Goal: Use online tool/utility: Use online tool/utility

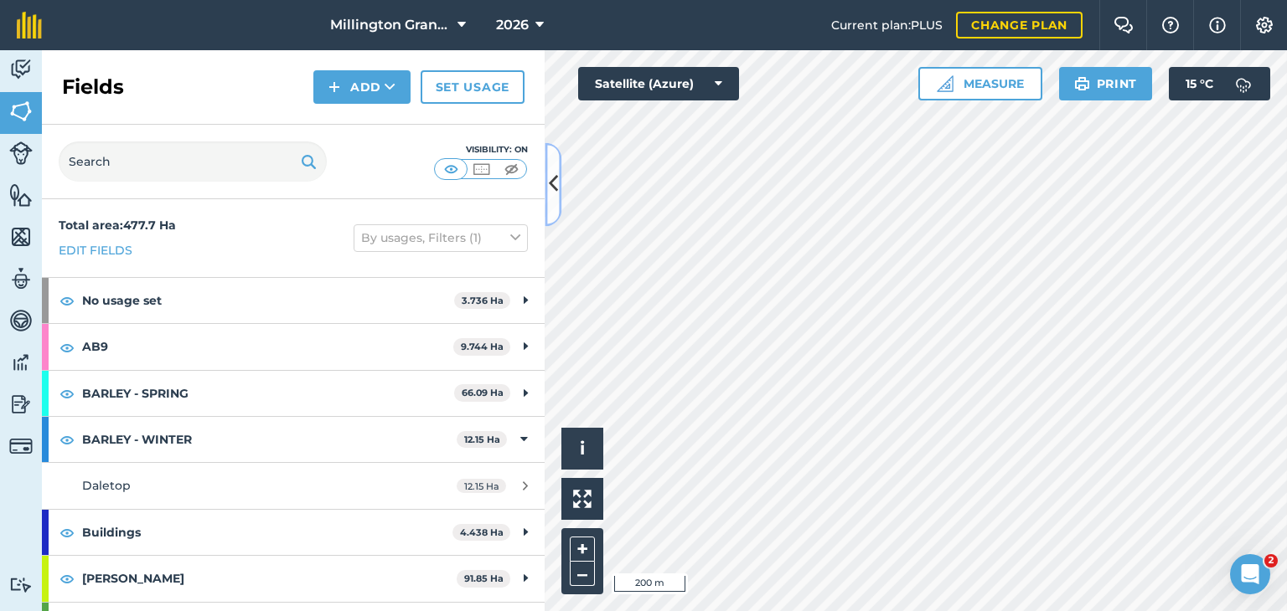
click at [549, 182] on icon at bounding box center [553, 184] width 9 height 29
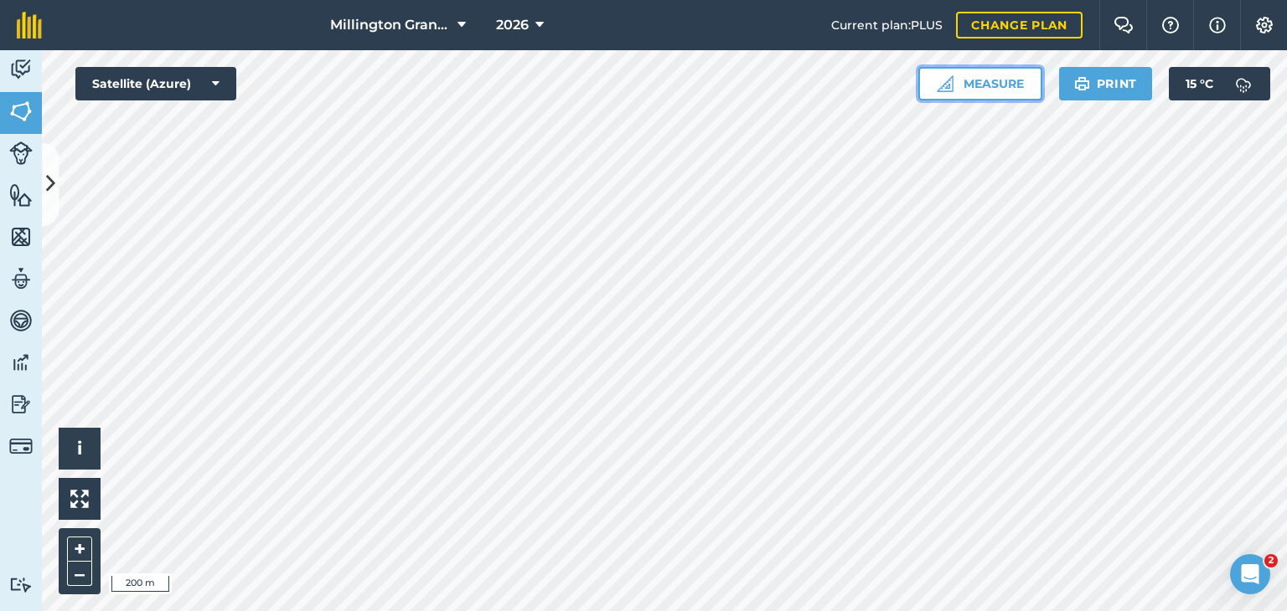
click at [978, 94] on button "Measure" at bounding box center [980, 84] width 124 height 34
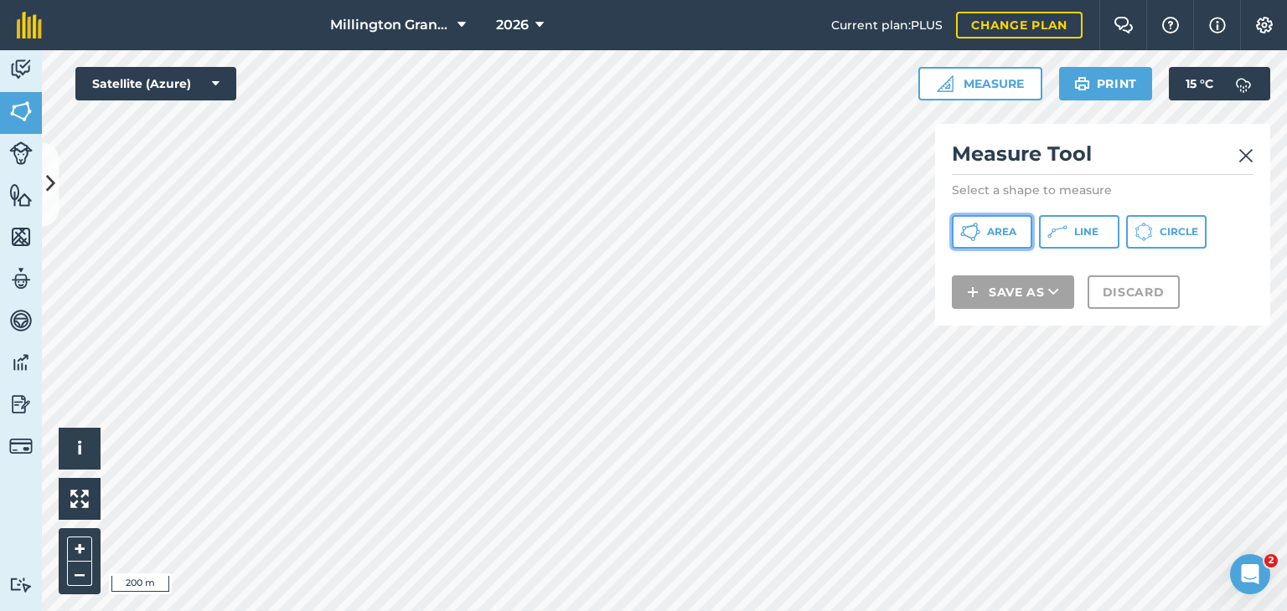
click at [999, 235] on span "Area" at bounding box center [1001, 231] width 29 height 13
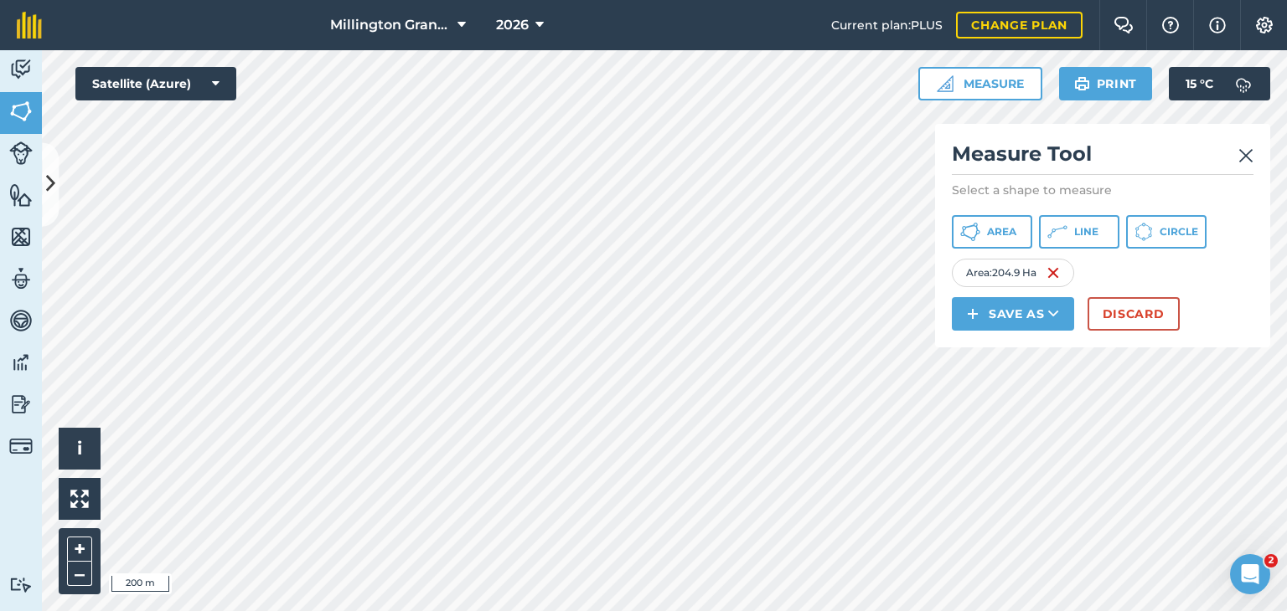
click at [1241, 154] on img at bounding box center [1245, 156] width 15 height 20
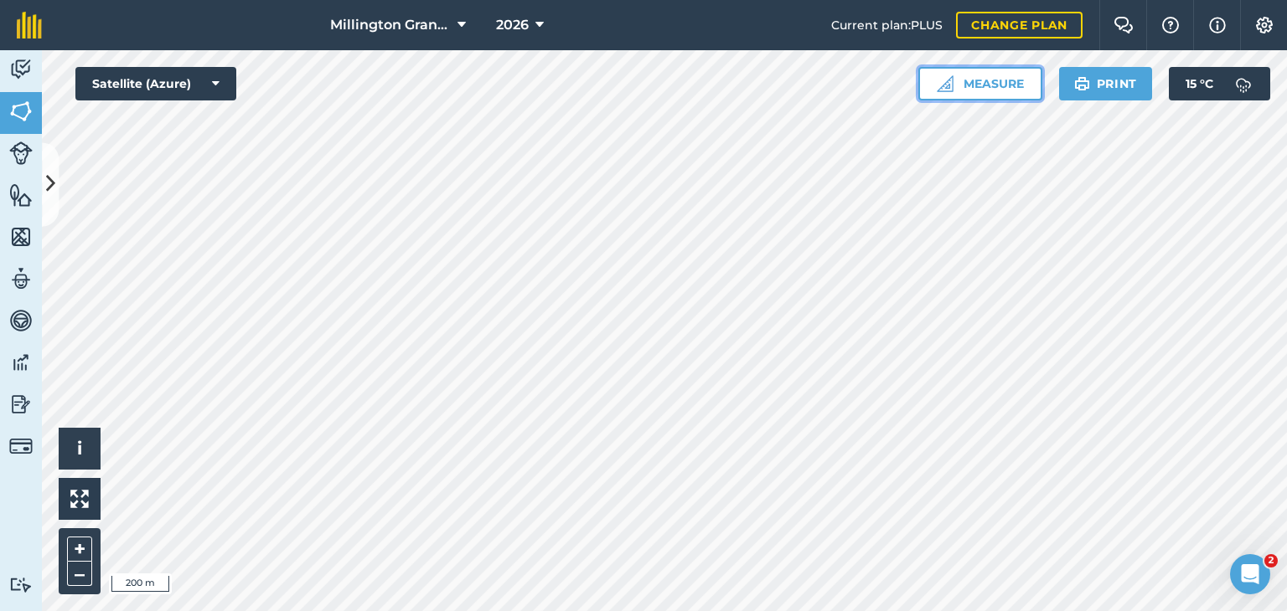
click at [995, 78] on button "Measure" at bounding box center [980, 84] width 124 height 34
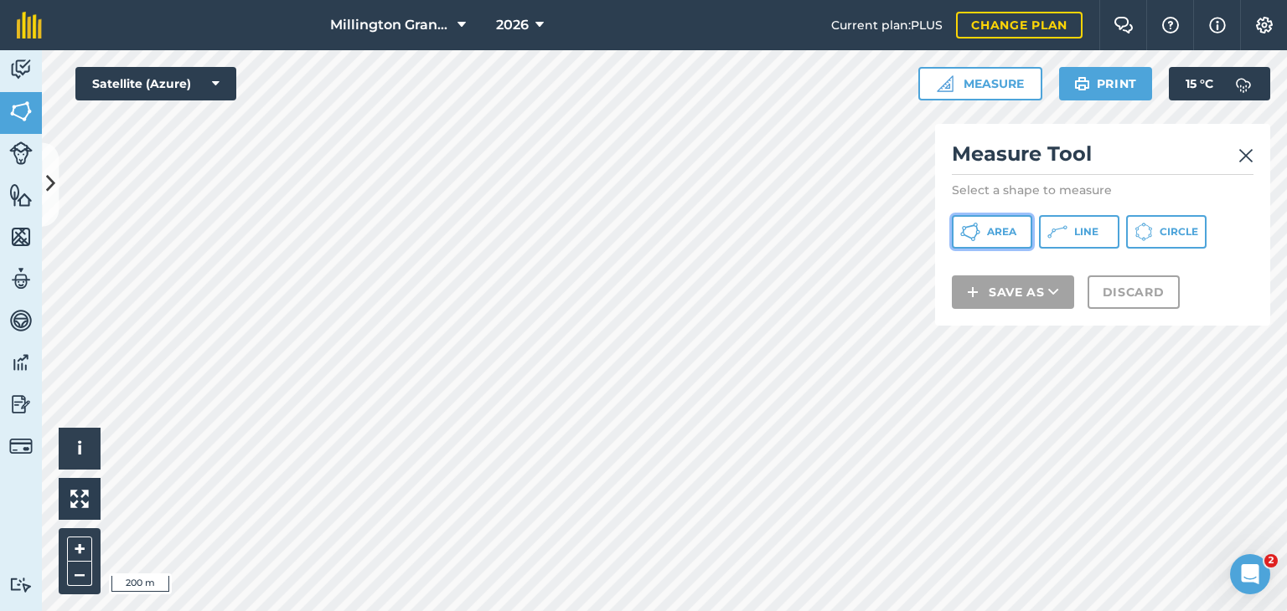
click at [998, 228] on span "Area" at bounding box center [1001, 231] width 29 height 13
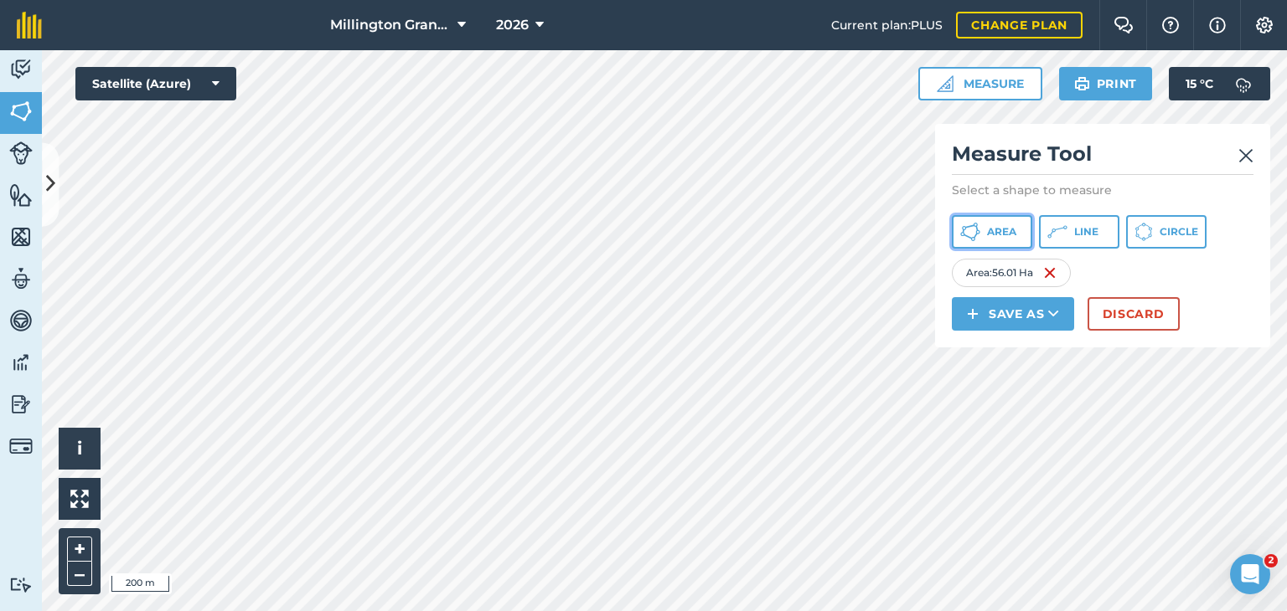
click at [1009, 230] on span "Area" at bounding box center [1001, 231] width 29 height 13
click at [1006, 237] on span "Area" at bounding box center [1001, 231] width 29 height 13
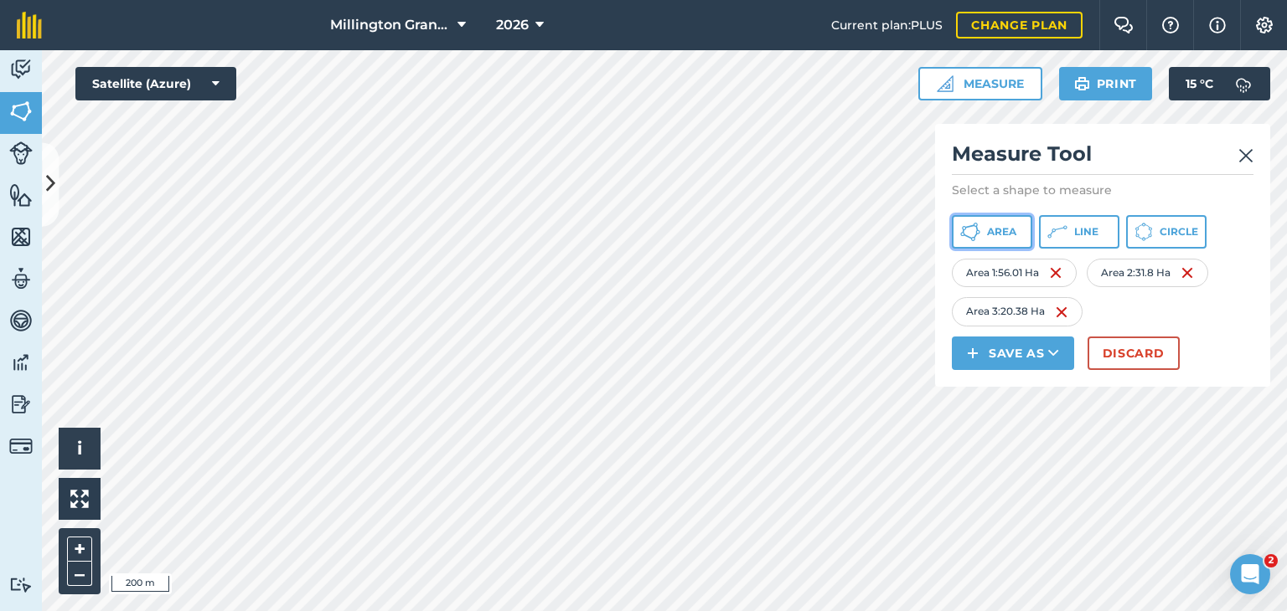
click at [998, 237] on span "Area" at bounding box center [1001, 231] width 29 height 13
click at [1247, 152] on img at bounding box center [1245, 156] width 15 height 20
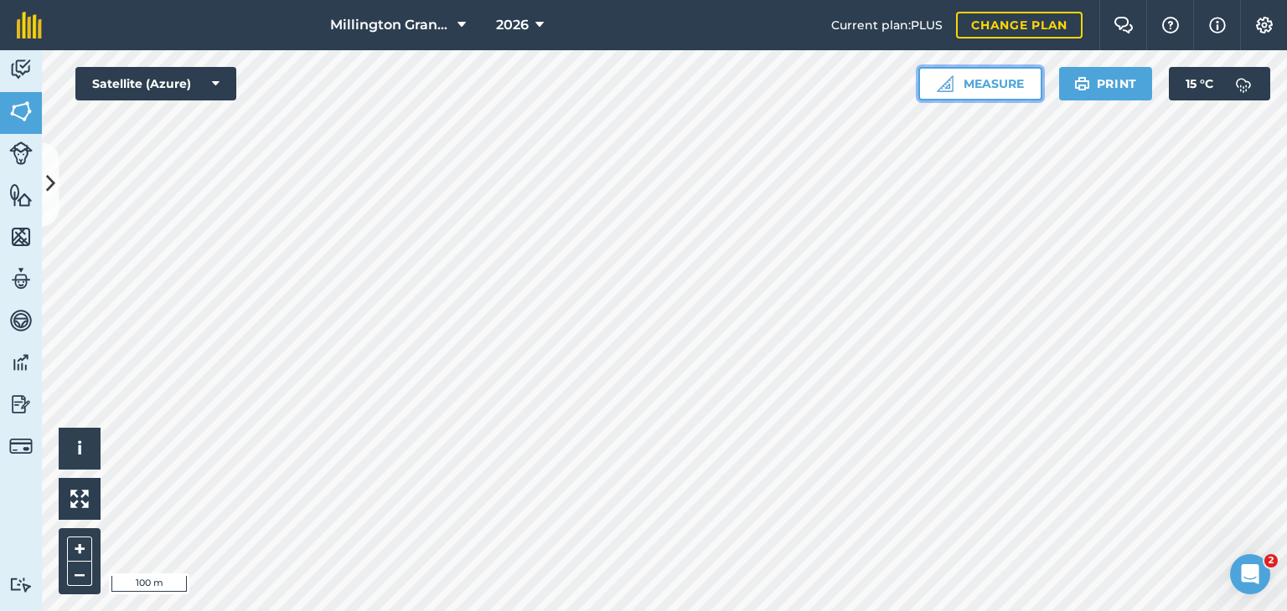
click at [1017, 86] on button "Measure" at bounding box center [980, 84] width 124 height 34
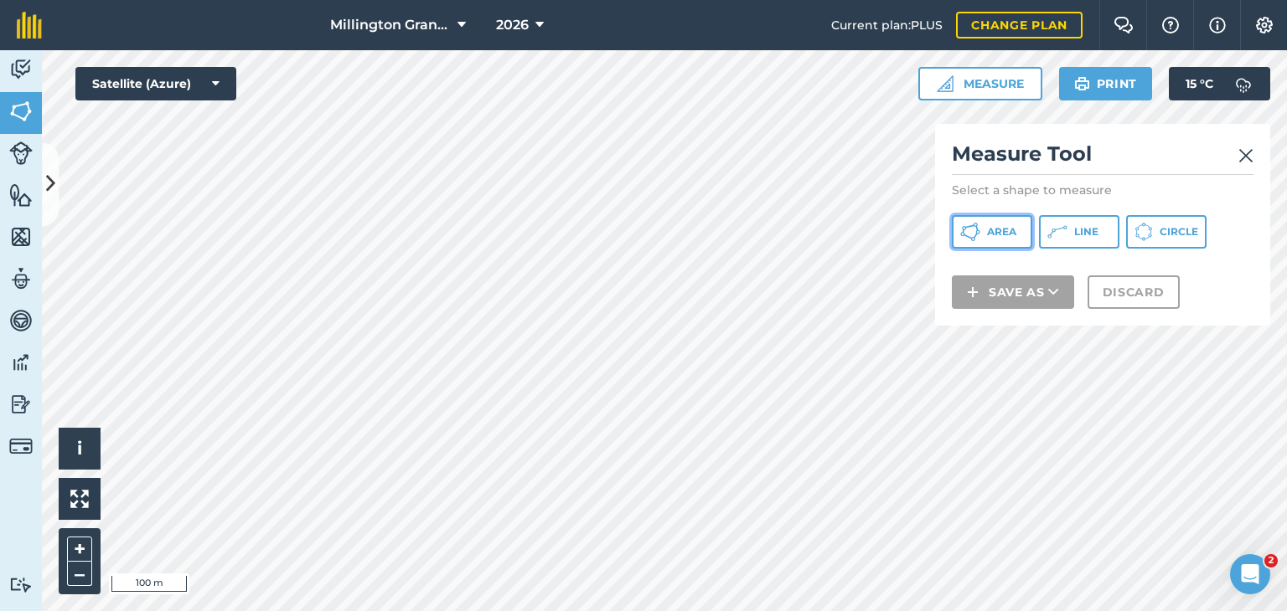
click at [1009, 225] on span "Area" at bounding box center [1001, 231] width 29 height 13
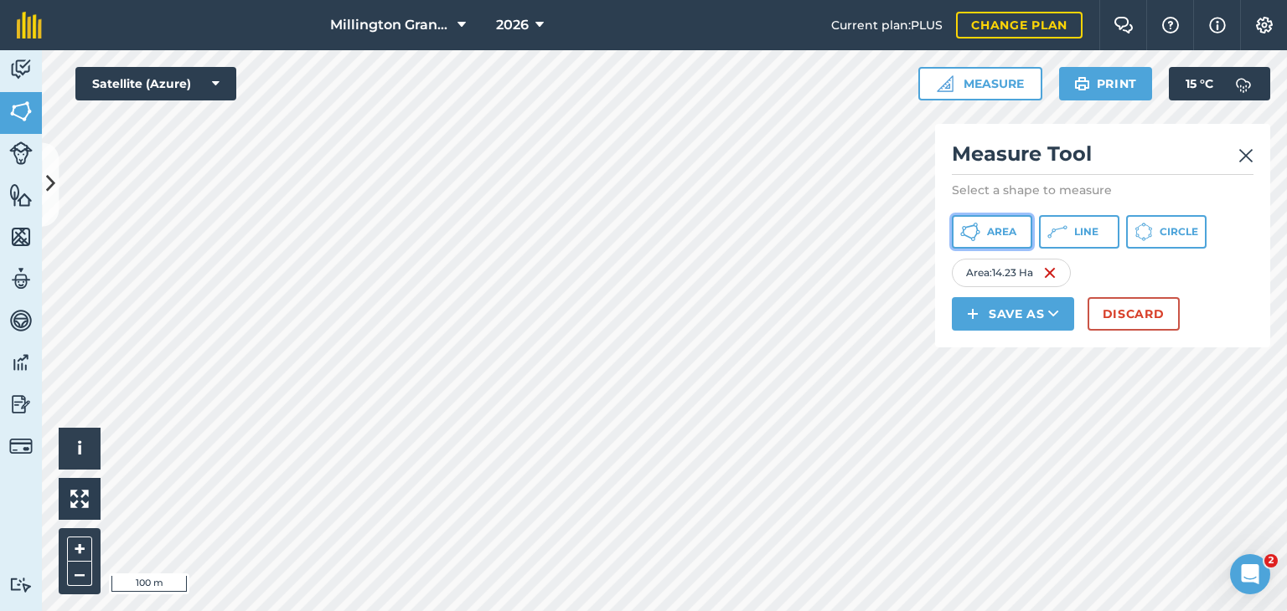
click at [1009, 237] on span "Area" at bounding box center [1001, 231] width 29 height 13
click at [971, 218] on button "Area" at bounding box center [992, 232] width 80 height 34
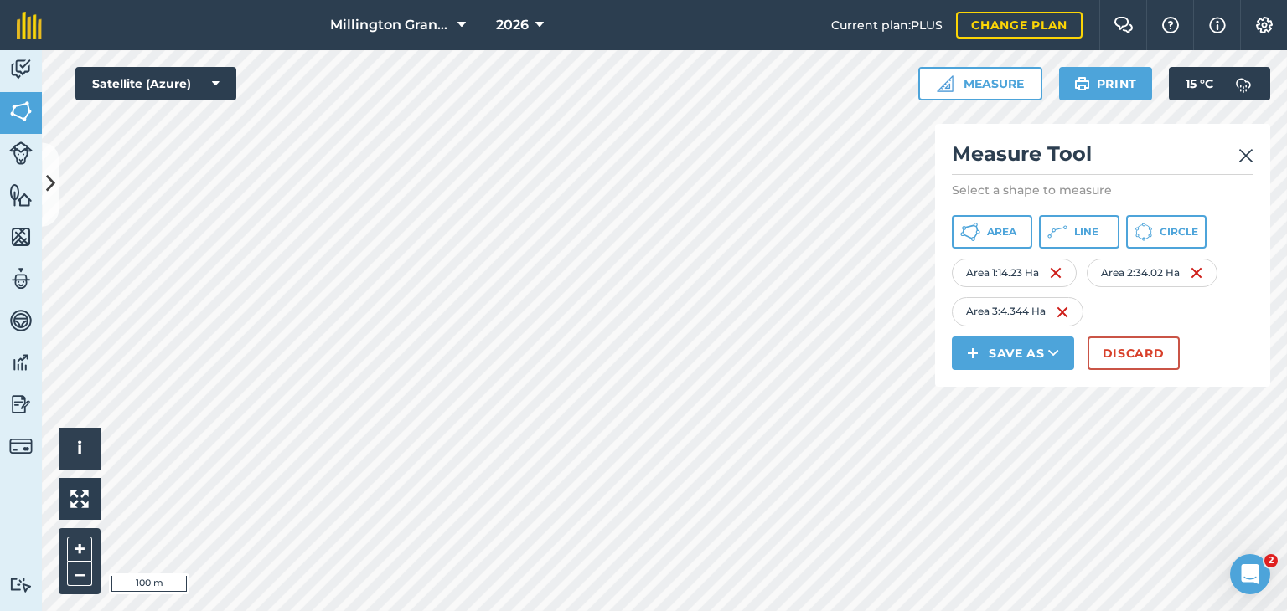
click at [1251, 150] on img at bounding box center [1245, 156] width 15 height 20
